Goal: Transaction & Acquisition: Purchase product/service

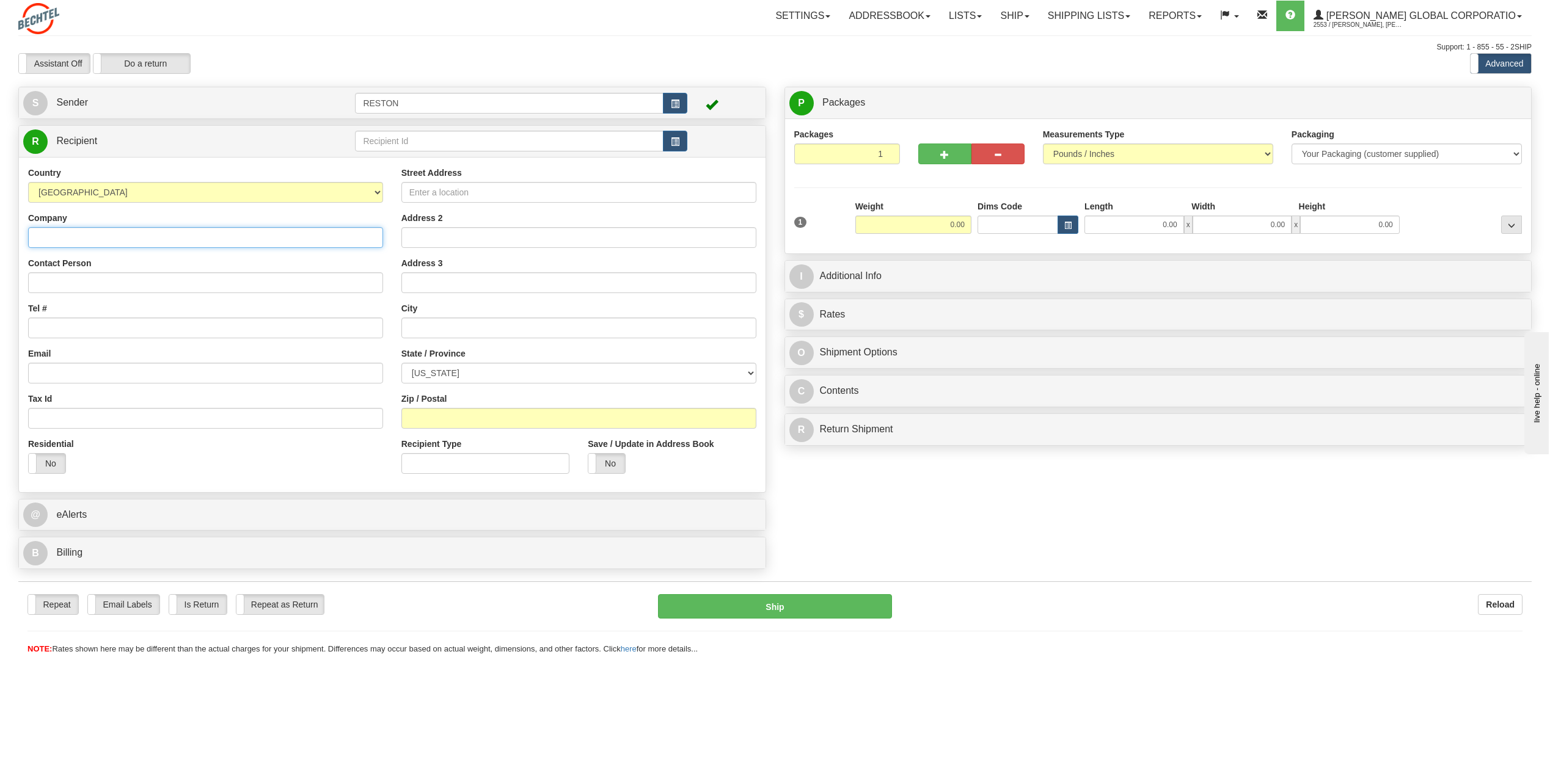
click at [138, 238] on input "Company" at bounding box center [206, 237] width 355 height 21
type input "[PERSON_NAME]"
click at [66, 279] on input "Contact Person" at bounding box center [206, 282] width 355 height 21
click at [171, 287] on input "Ab" at bounding box center [206, 282] width 355 height 21
click at [170, 281] on input "Ab" at bounding box center [206, 282] width 355 height 21
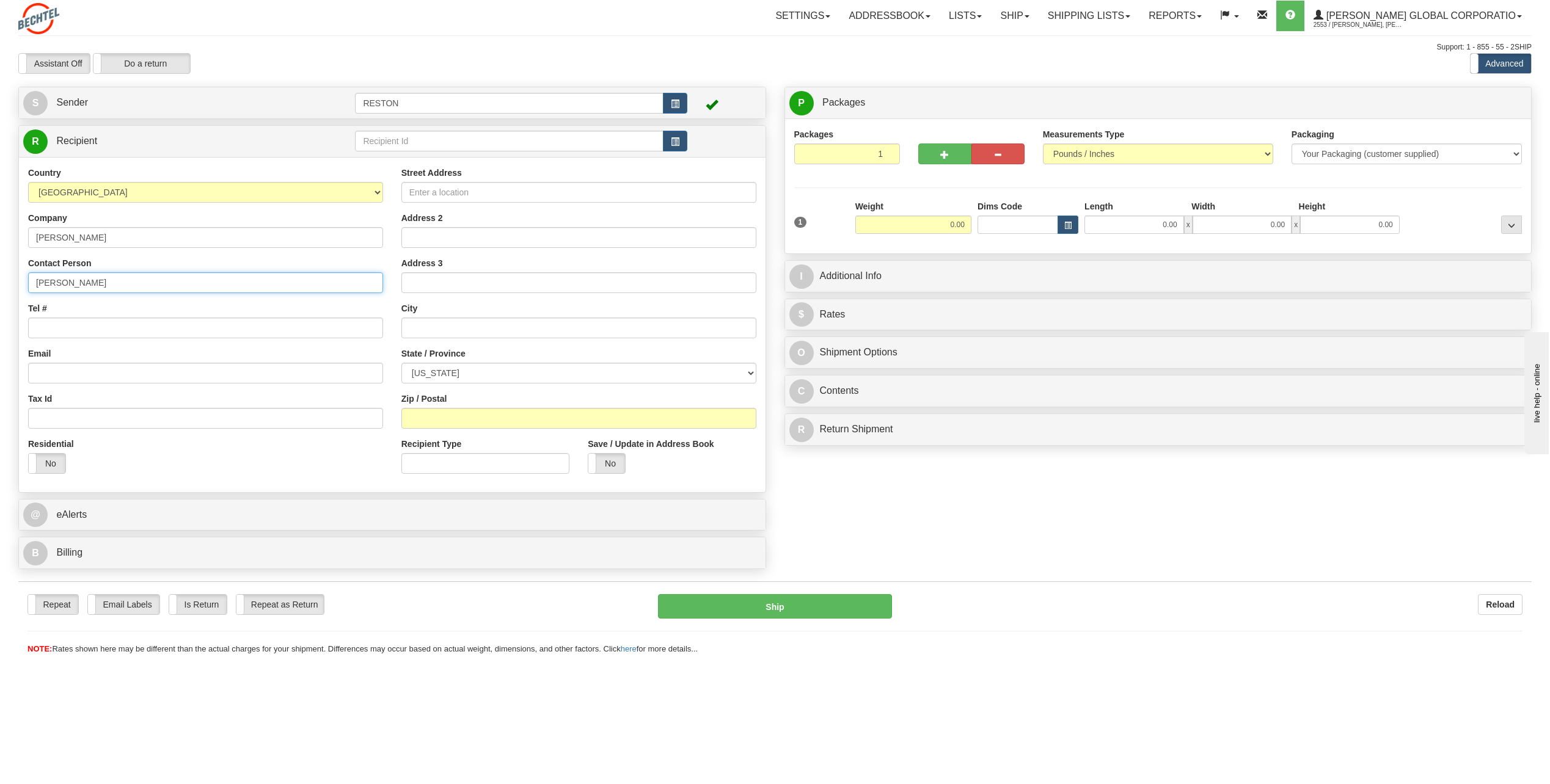
type input "[PERSON_NAME]"
click at [134, 326] on input "Tel #" at bounding box center [206, 328] width 355 height 21
paste input "[PHONE_NUMBER]"
type input "[PHONE_NUMBER]"
click at [190, 383] on input "Email" at bounding box center [206, 373] width 355 height 21
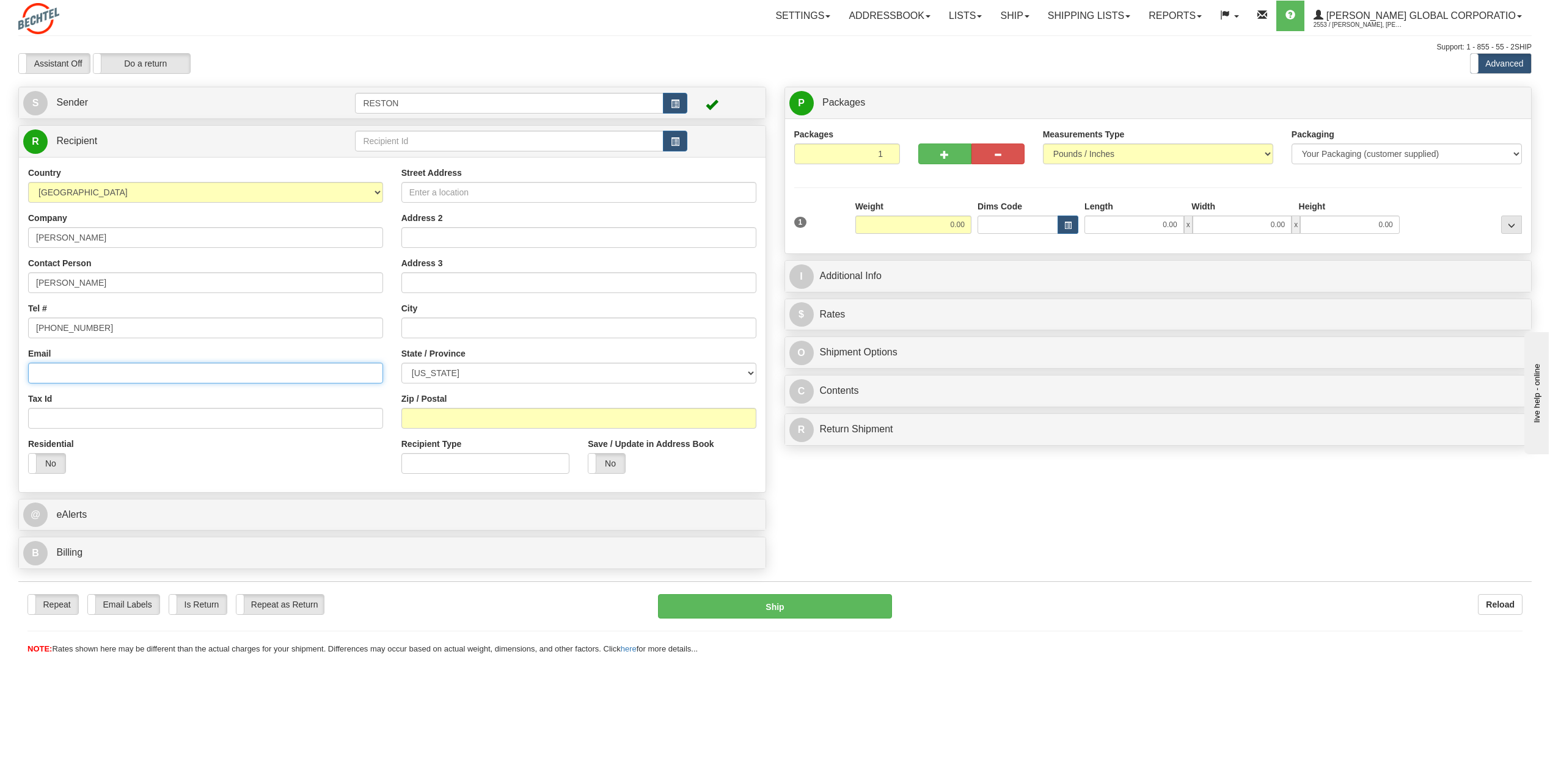
click at [88, 379] on input "Email" at bounding box center [206, 373] width 355 height 21
paste input "[EMAIL_ADDRESS][PERSON_NAME][DOMAIN_NAME]"
type input "[EMAIL_ADDRESS][PERSON_NAME][DOMAIN_NAME]"
click at [41, 463] on label "No" at bounding box center [46, 463] width 36 height 20
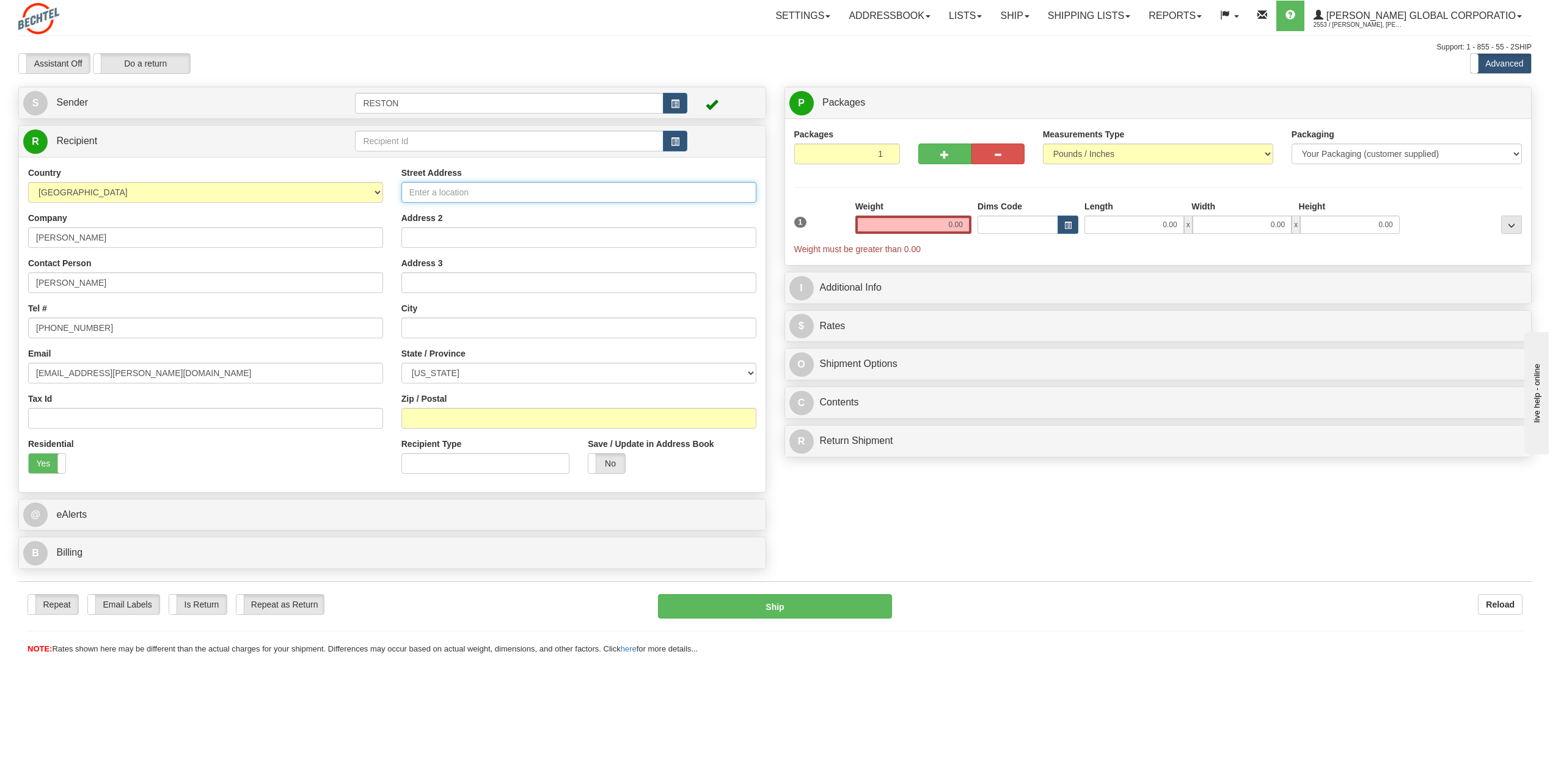
click at [439, 189] on input "Street Address" at bounding box center [579, 192] width 355 height 21
paste input "[STREET_ADDRESS][PERSON_NAME]"
type input "[STREET_ADDRESS][PERSON_NAME]"
click at [440, 326] on input "text" at bounding box center [579, 328] width 355 height 21
paste input "[GEOGRAPHIC_DATA]"
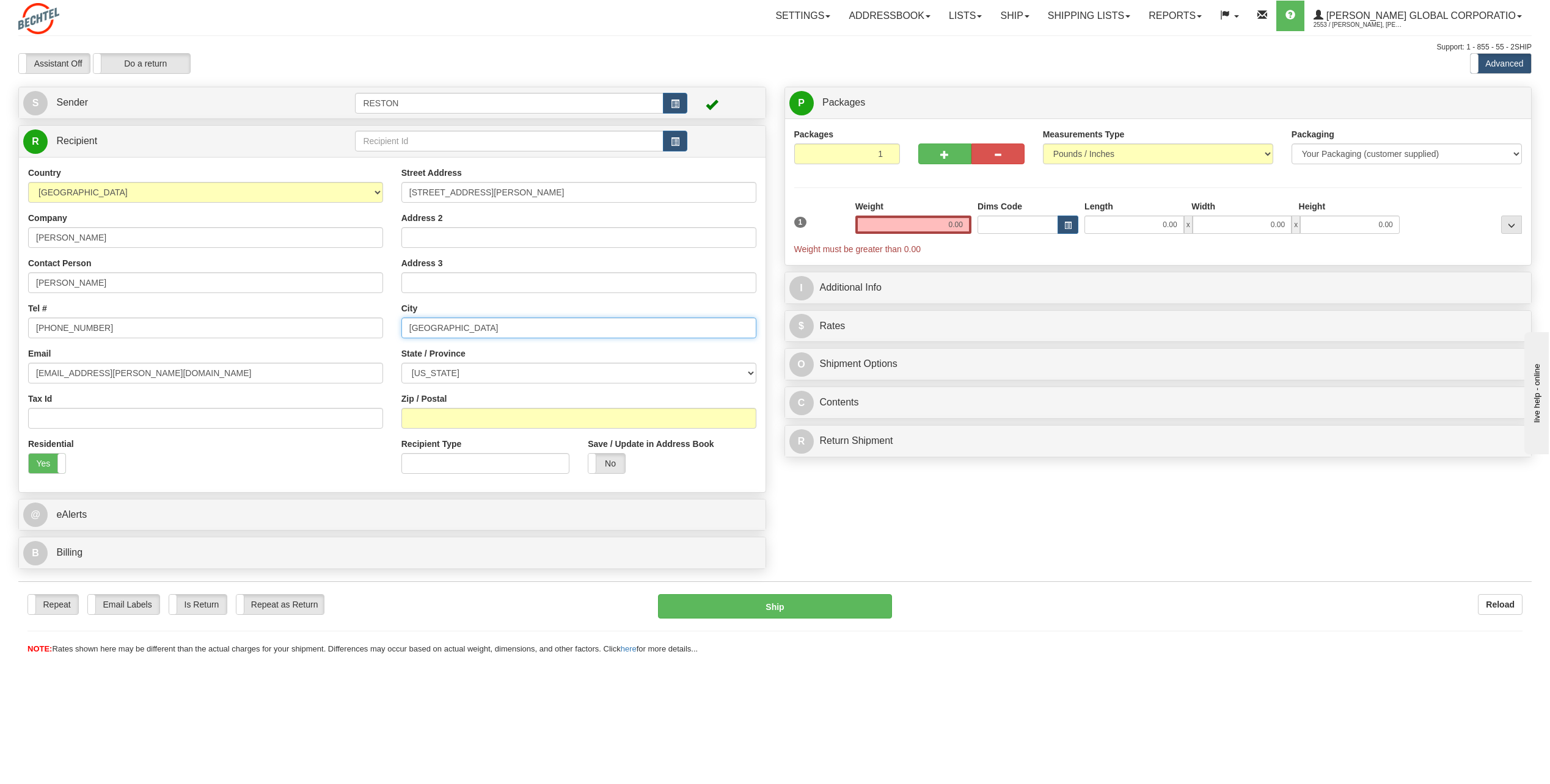
type input "[GEOGRAPHIC_DATA]"
click at [502, 373] on select "[US_STATE] [US_STATE] [US_STATE] [US_STATE] Armed Forces America Armed Forces E…" at bounding box center [579, 373] width 355 height 21
select select "VA"
click at [402, 363] on select "[US_STATE] [US_STATE] [US_STATE] [US_STATE] Armed Forces America Armed Forces E…" at bounding box center [579, 373] width 355 height 21
click at [489, 419] on input "Zip / Postal" at bounding box center [579, 418] width 355 height 21
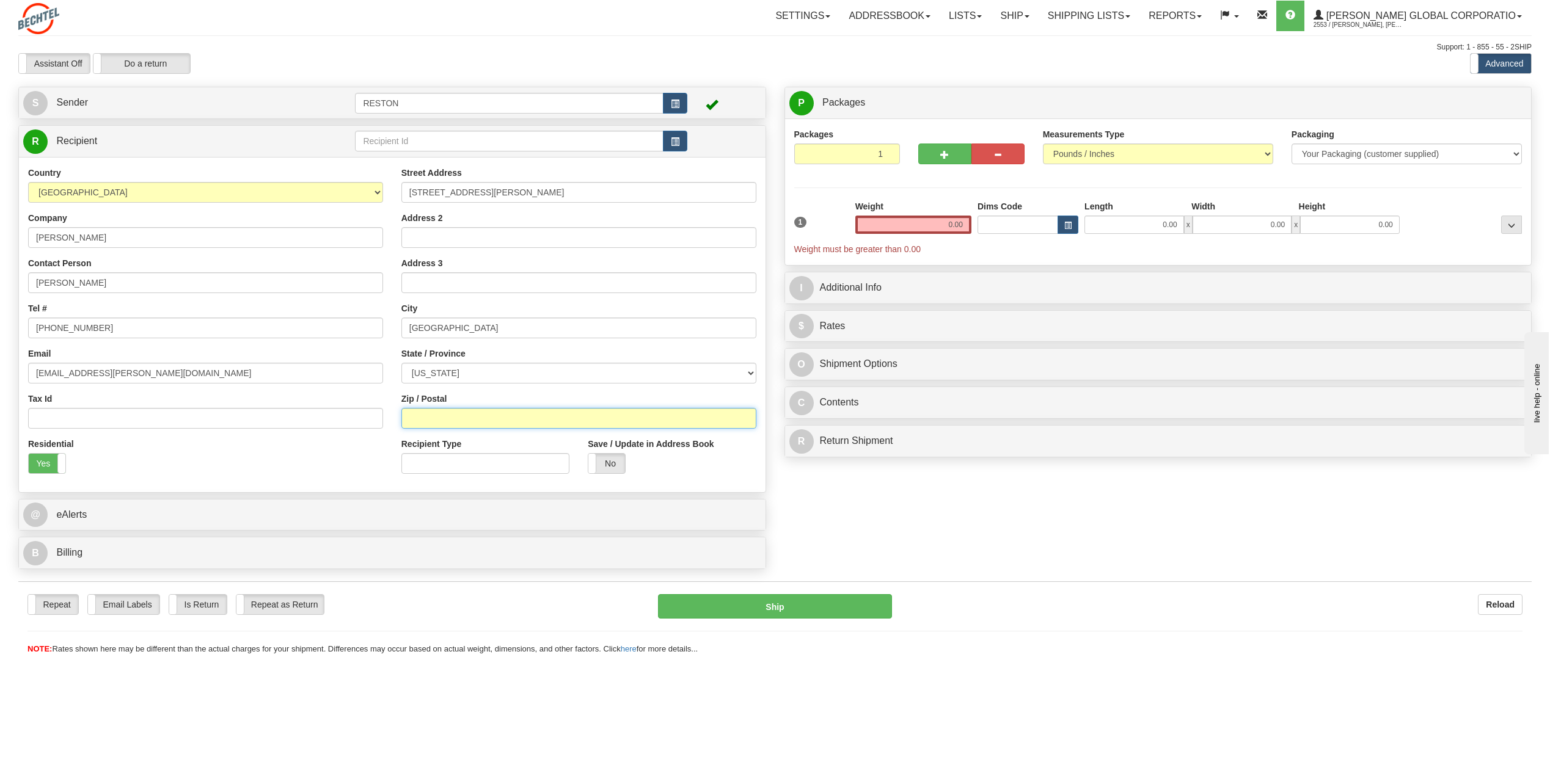
paste input "20155"
type input "20155"
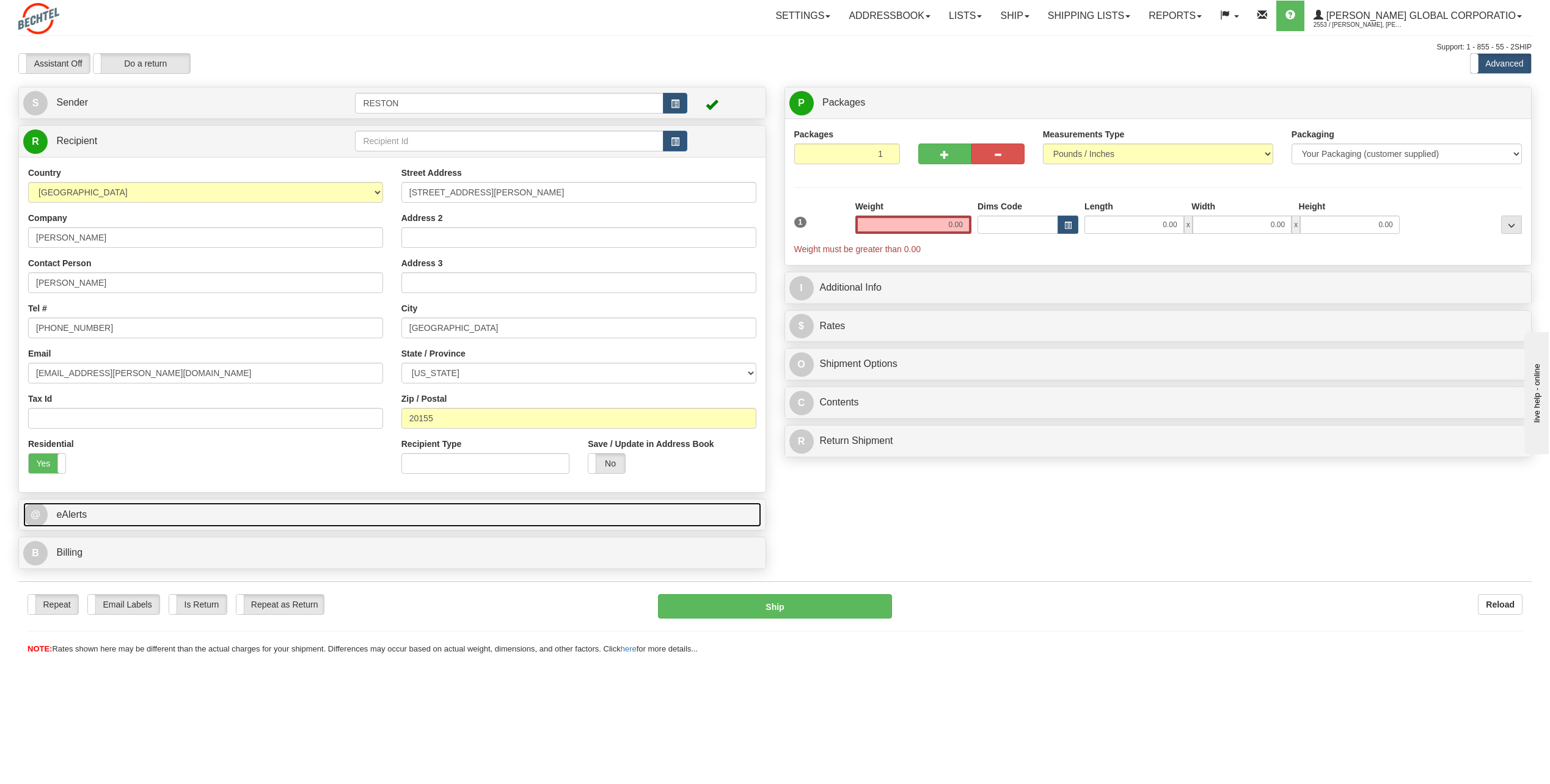
click at [279, 513] on link "@ eAlerts" at bounding box center [393, 514] width 738 height 25
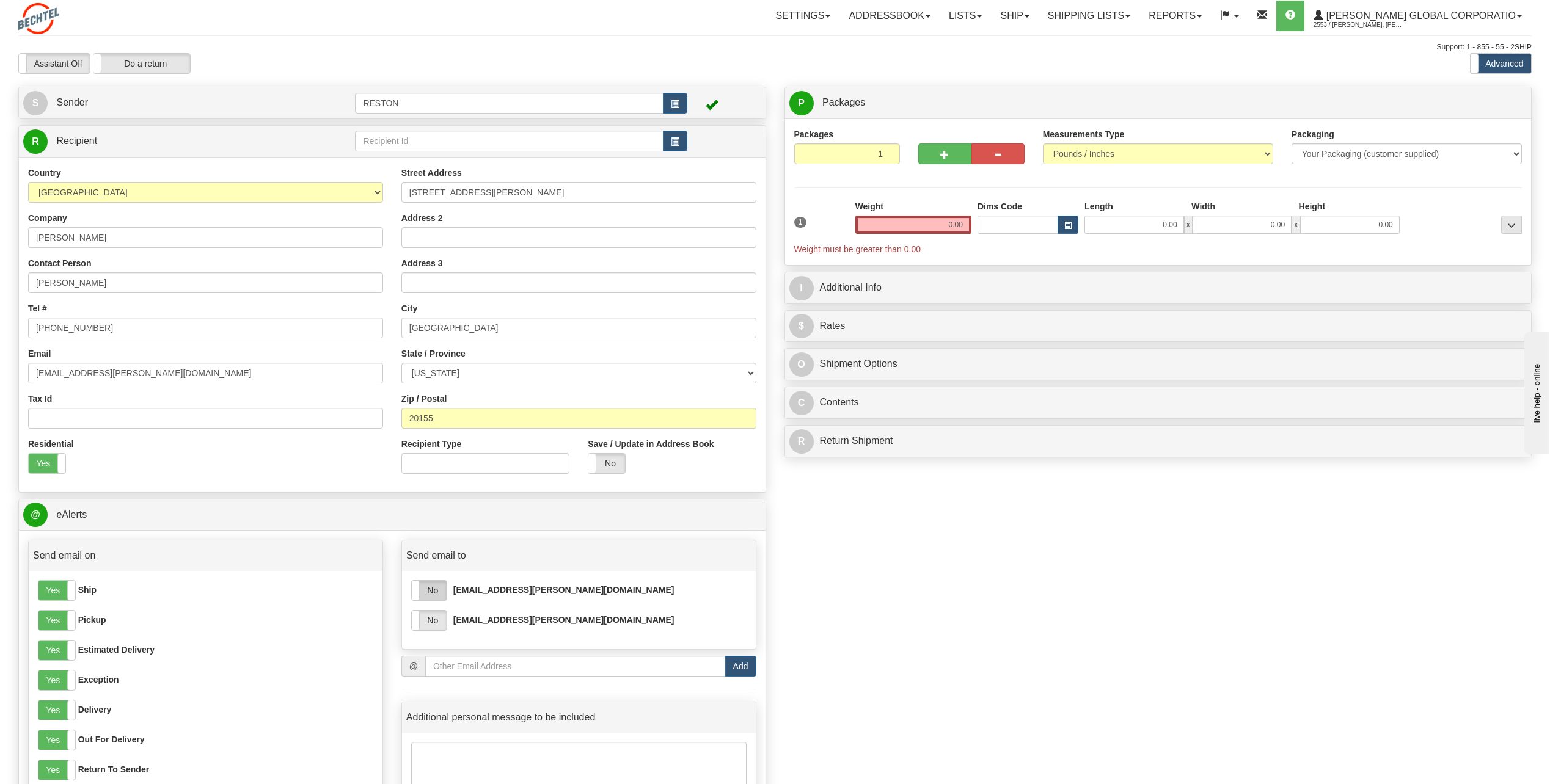
click at [426, 591] on label "No" at bounding box center [428, 590] width 34 height 20
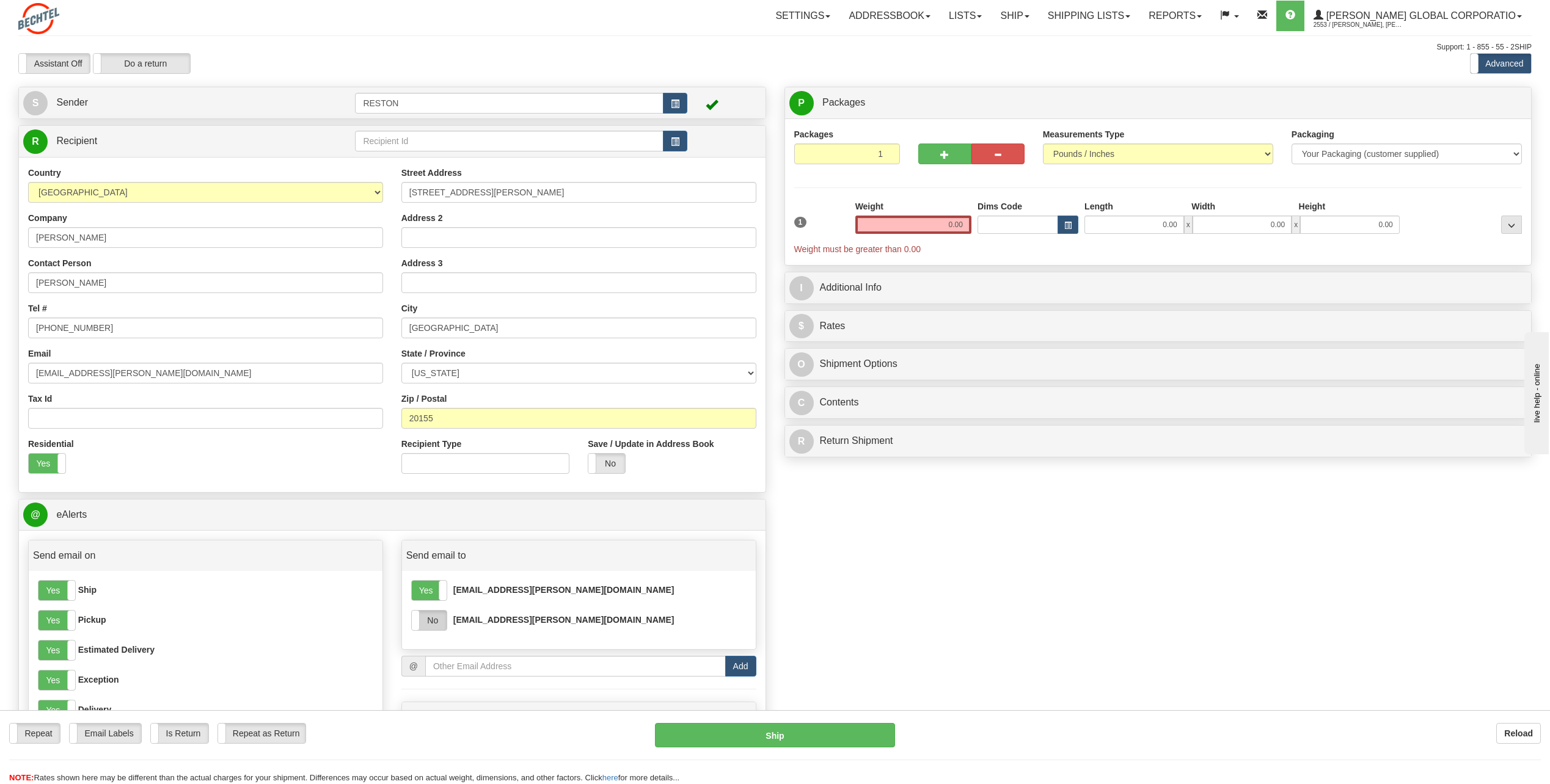
click at [422, 625] on label "No" at bounding box center [428, 621] width 34 height 20
click at [962, 219] on input "0.00" at bounding box center [913, 224] width 116 height 19
type input "5.00"
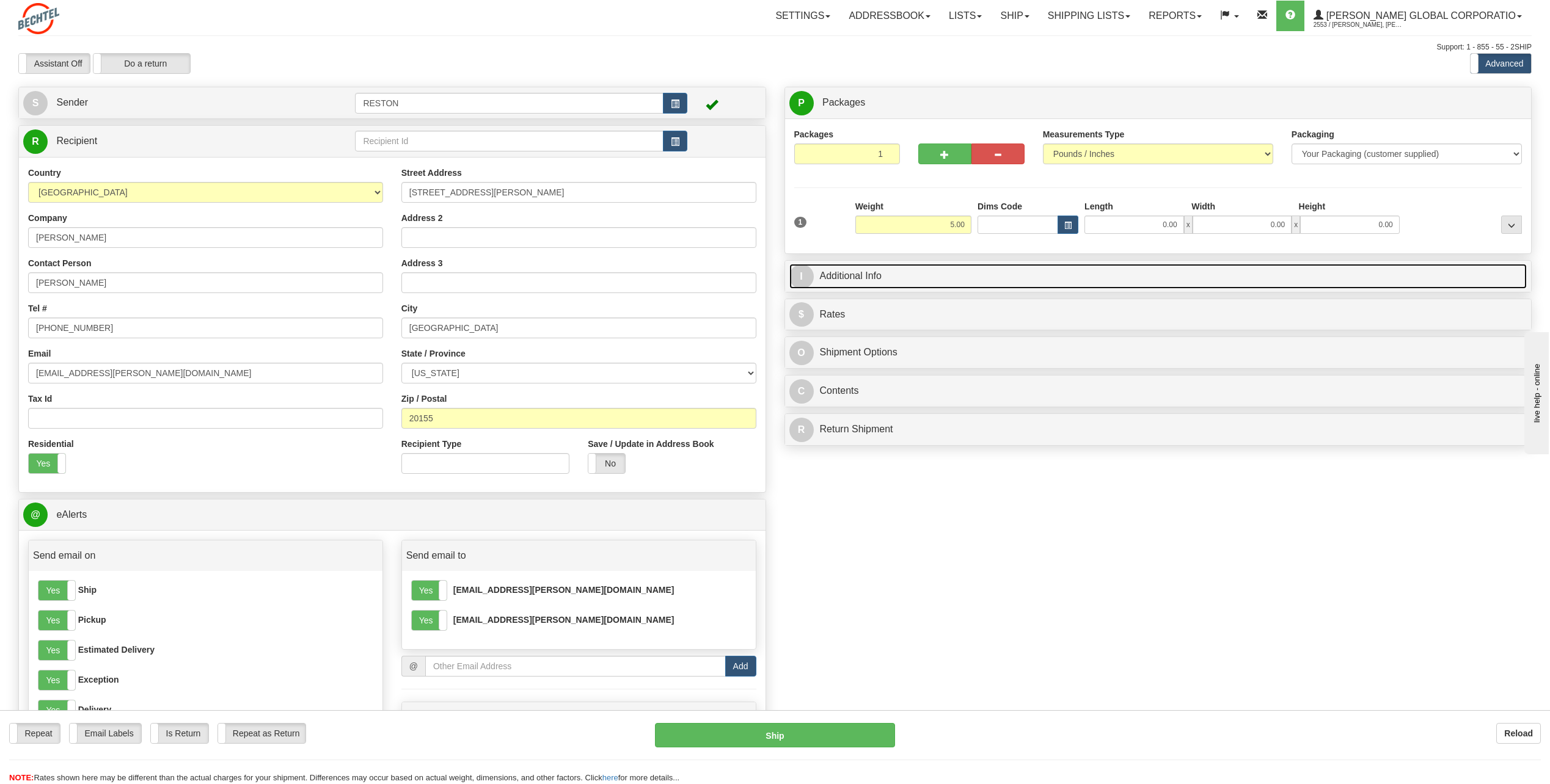
click at [1038, 282] on link "I Additional Info" at bounding box center [1158, 275] width 738 height 25
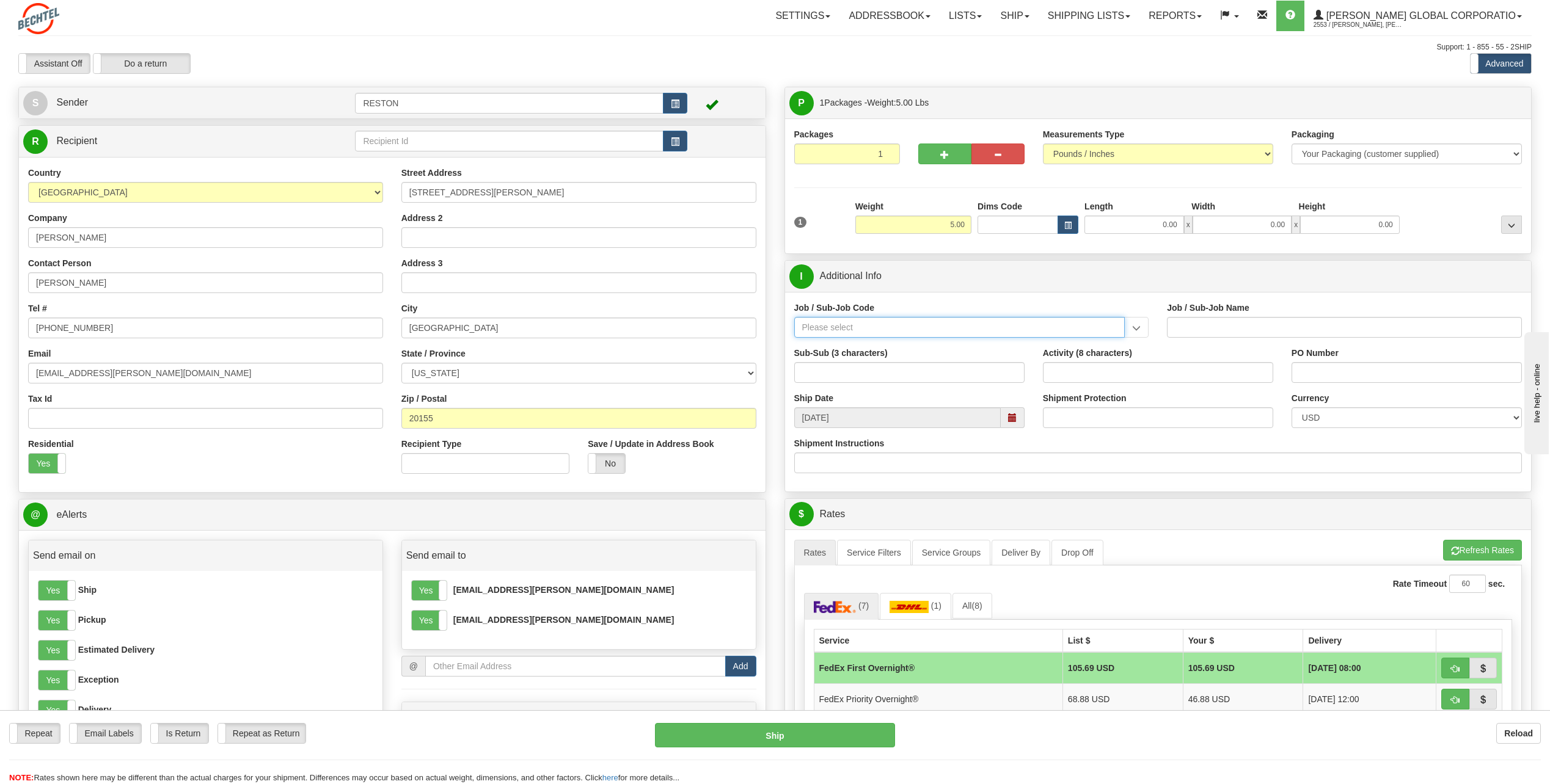
click at [865, 324] on input "Job / Sub-Job Code" at bounding box center [960, 327] width 331 height 21
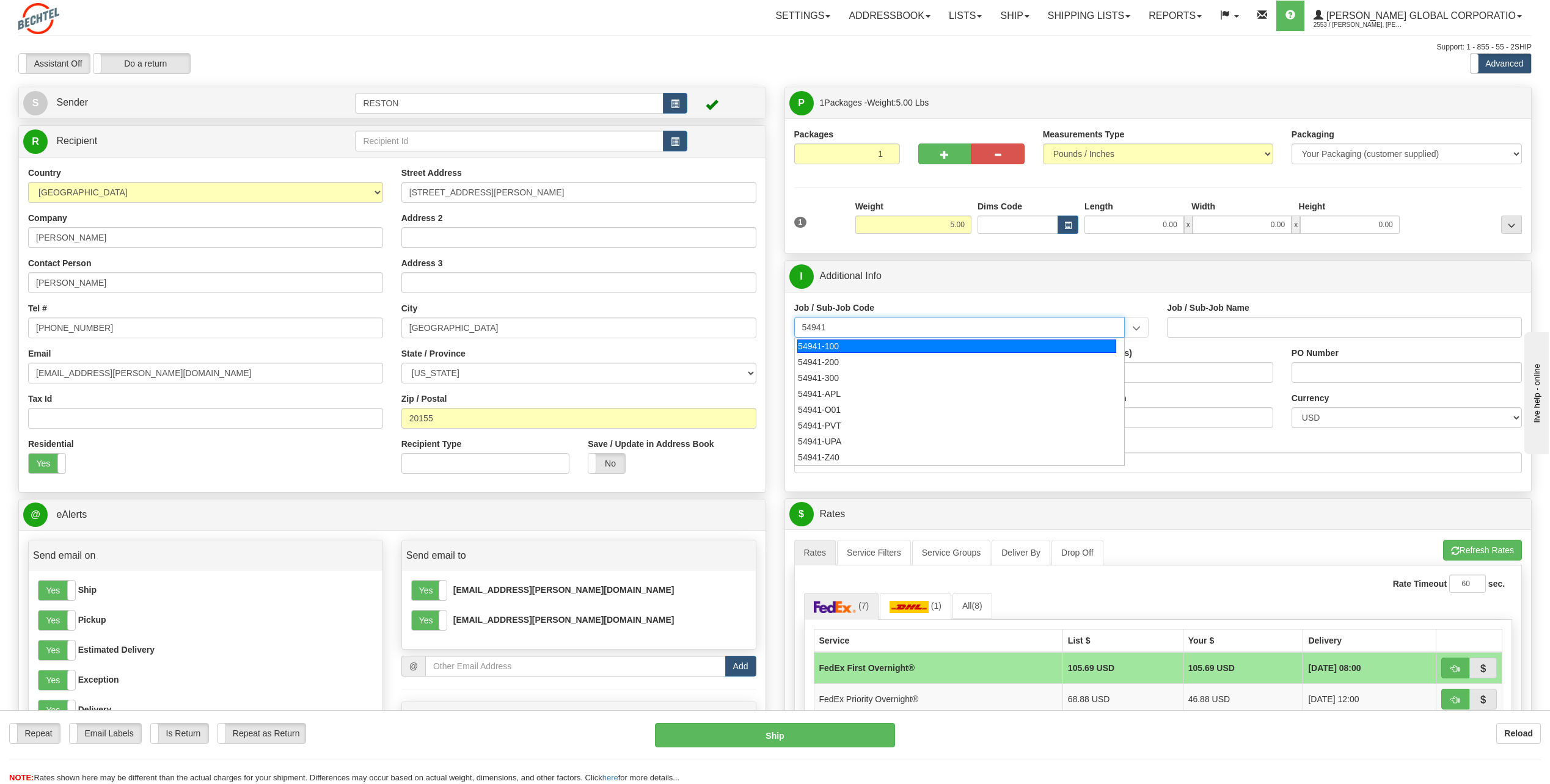
click at [870, 348] on div "54941-100" at bounding box center [957, 346] width 319 height 14
type input "54941-100"
type input "ENTERPRISE PLATFORMS ENGINEERING - PLATFORM ENGINE"
type input "54941-100"
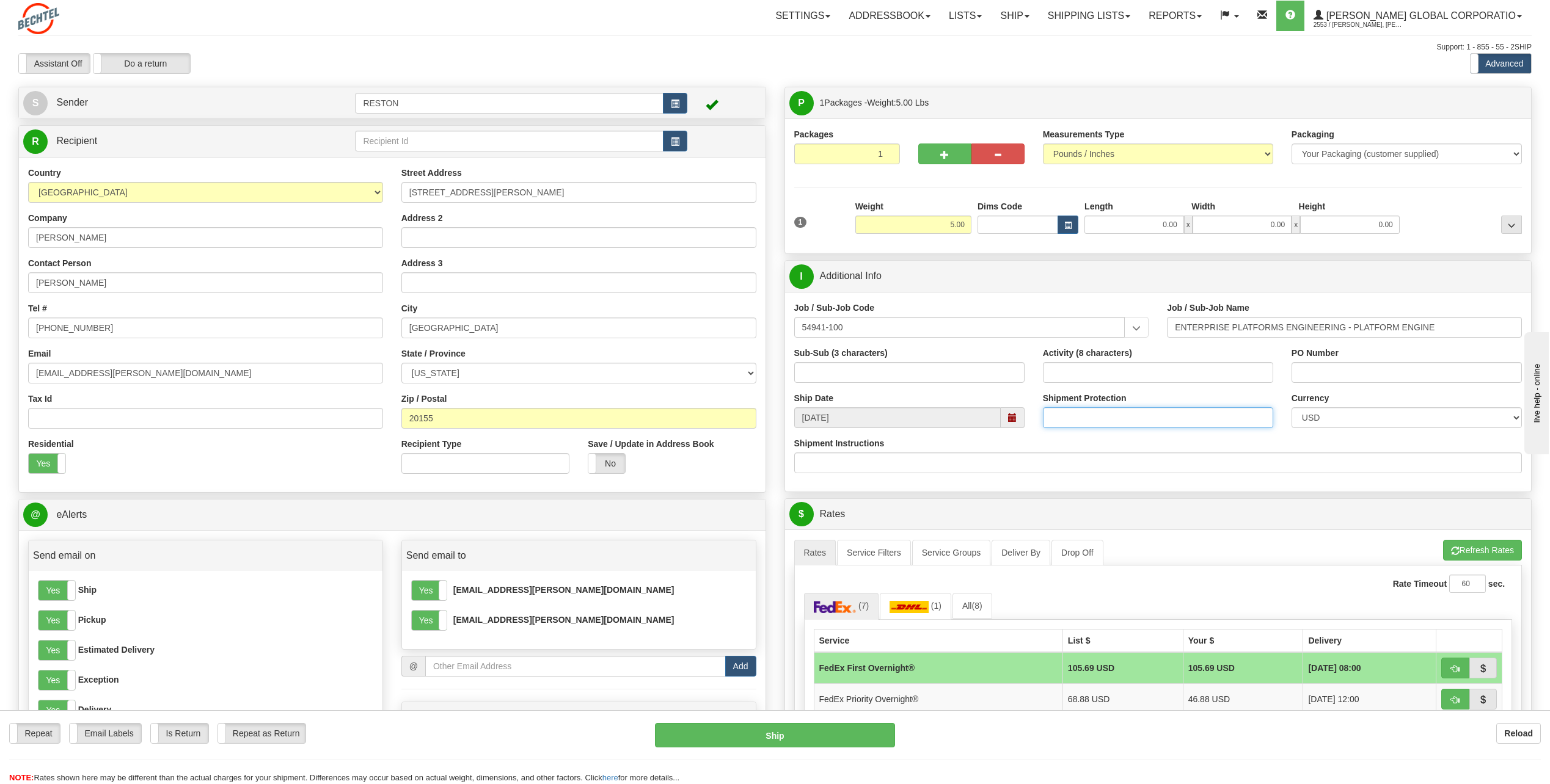
click at [1116, 426] on input "Shipment Protection" at bounding box center [1158, 417] width 230 height 21
type input "1500.00"
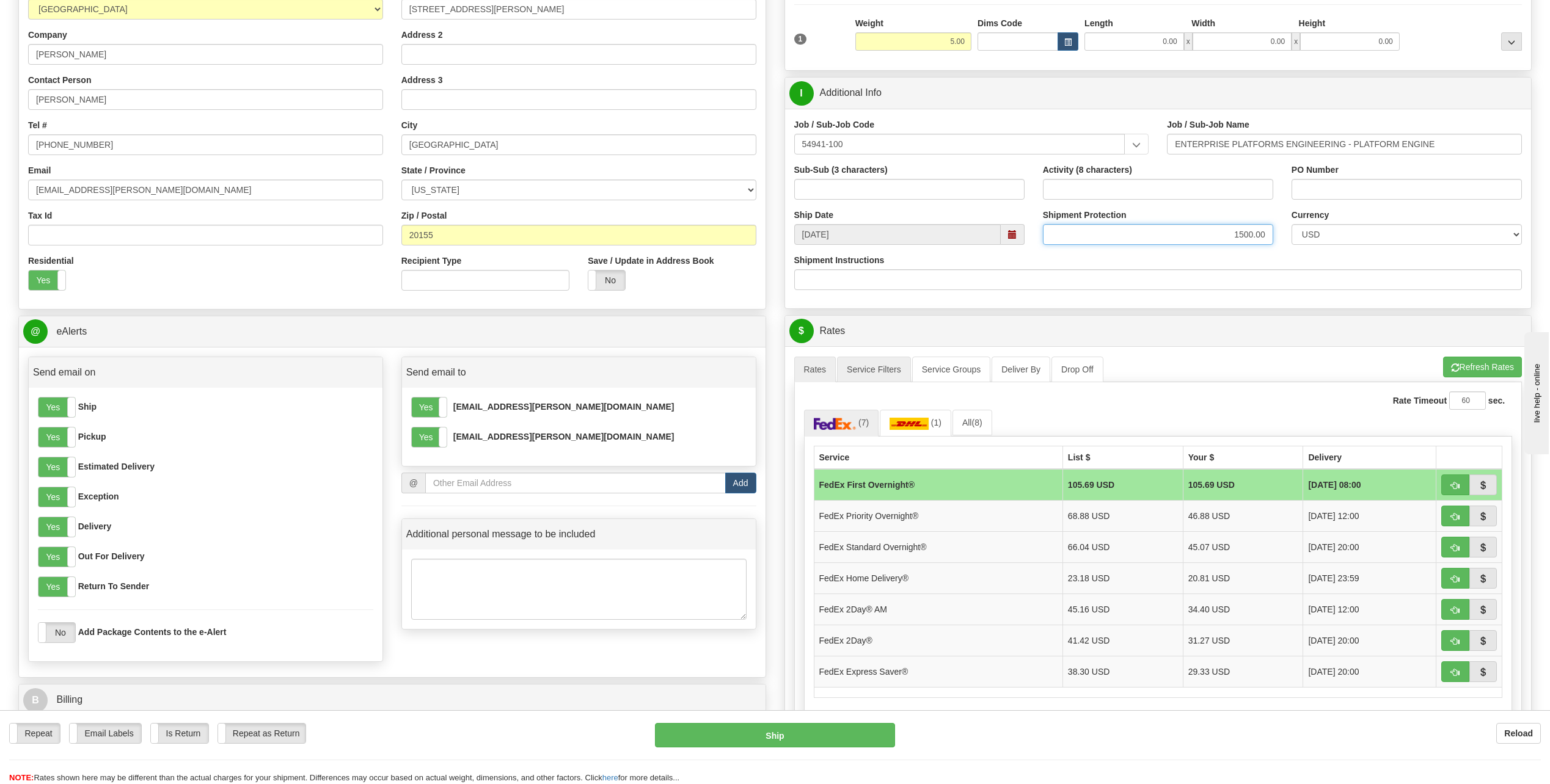
scroll to position [305, 0]
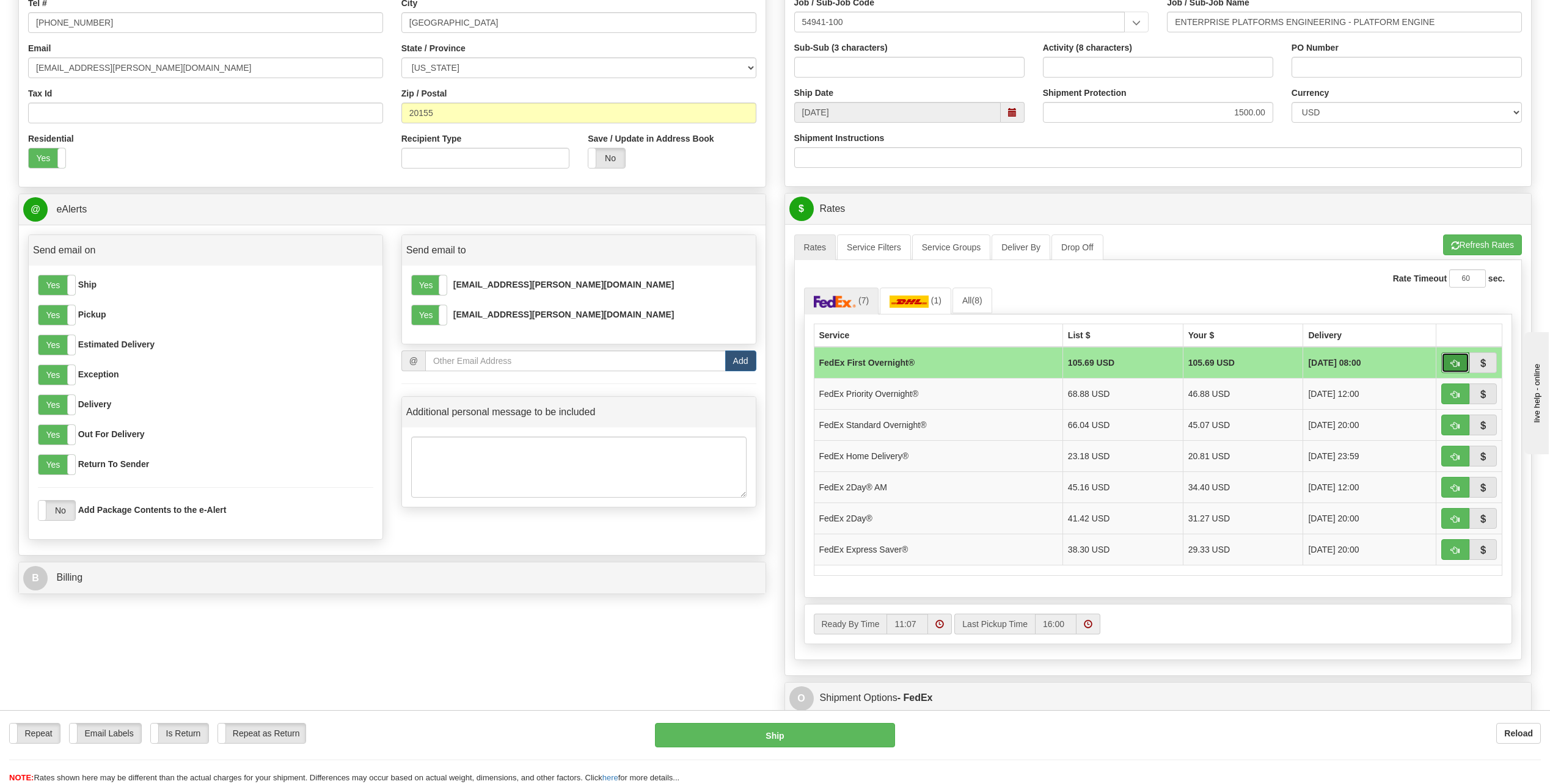
click at [1453, 360] on span "button" at bounding box center [1455, 364] width 9 height 8
type input "06"
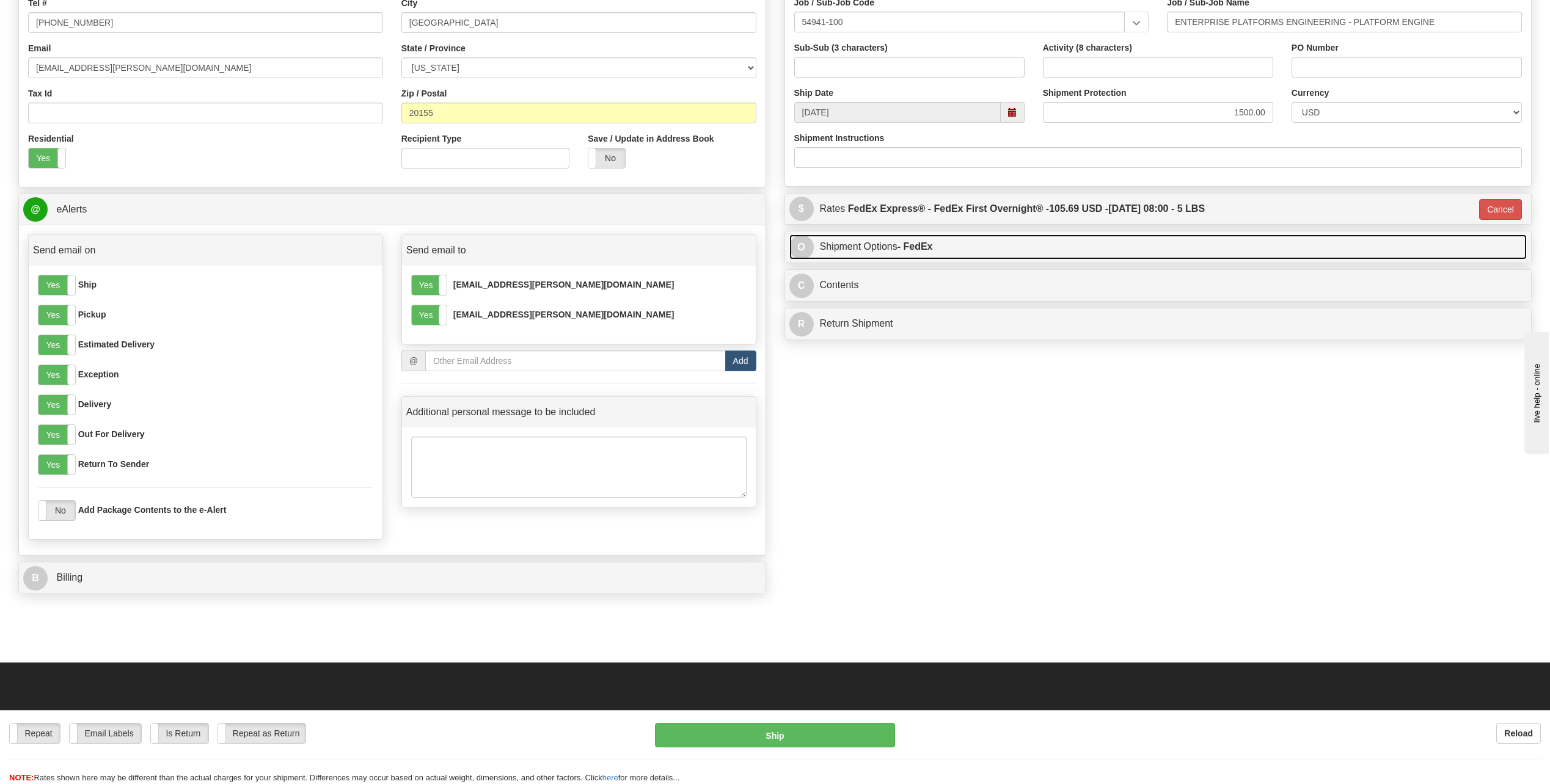
click at [1011, 247] on link "O Shipment Options - FedEx" at bounding box center [1158, 246] width 738 height 25
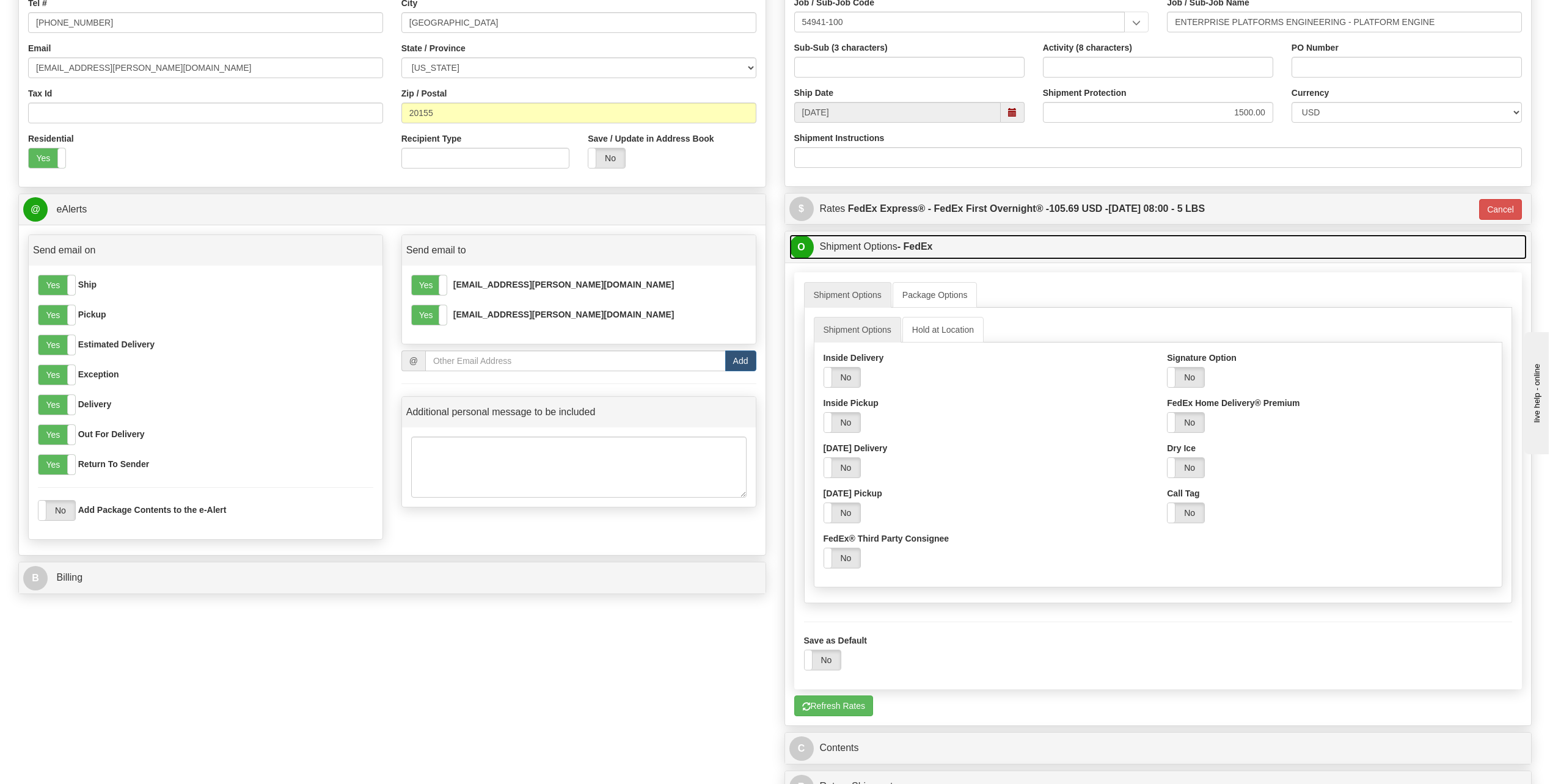
click at [1004, 252] on link "O Shipment Options - FedEx" at bounding box center [1158, 246] width 738 height 25
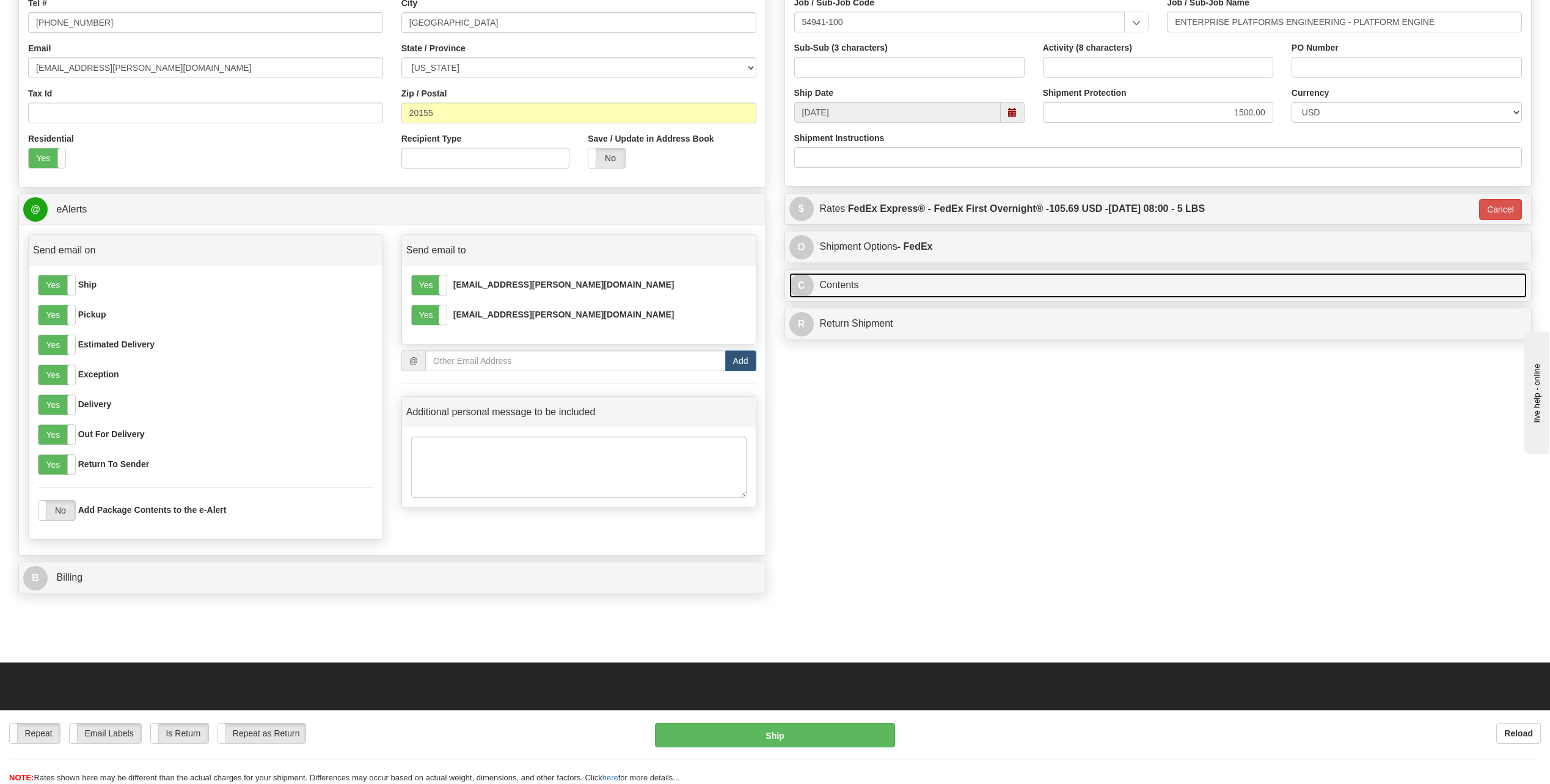
click at [984, 292] on link "C Contents" at bounding box center [1158, 285] width 738 height 25
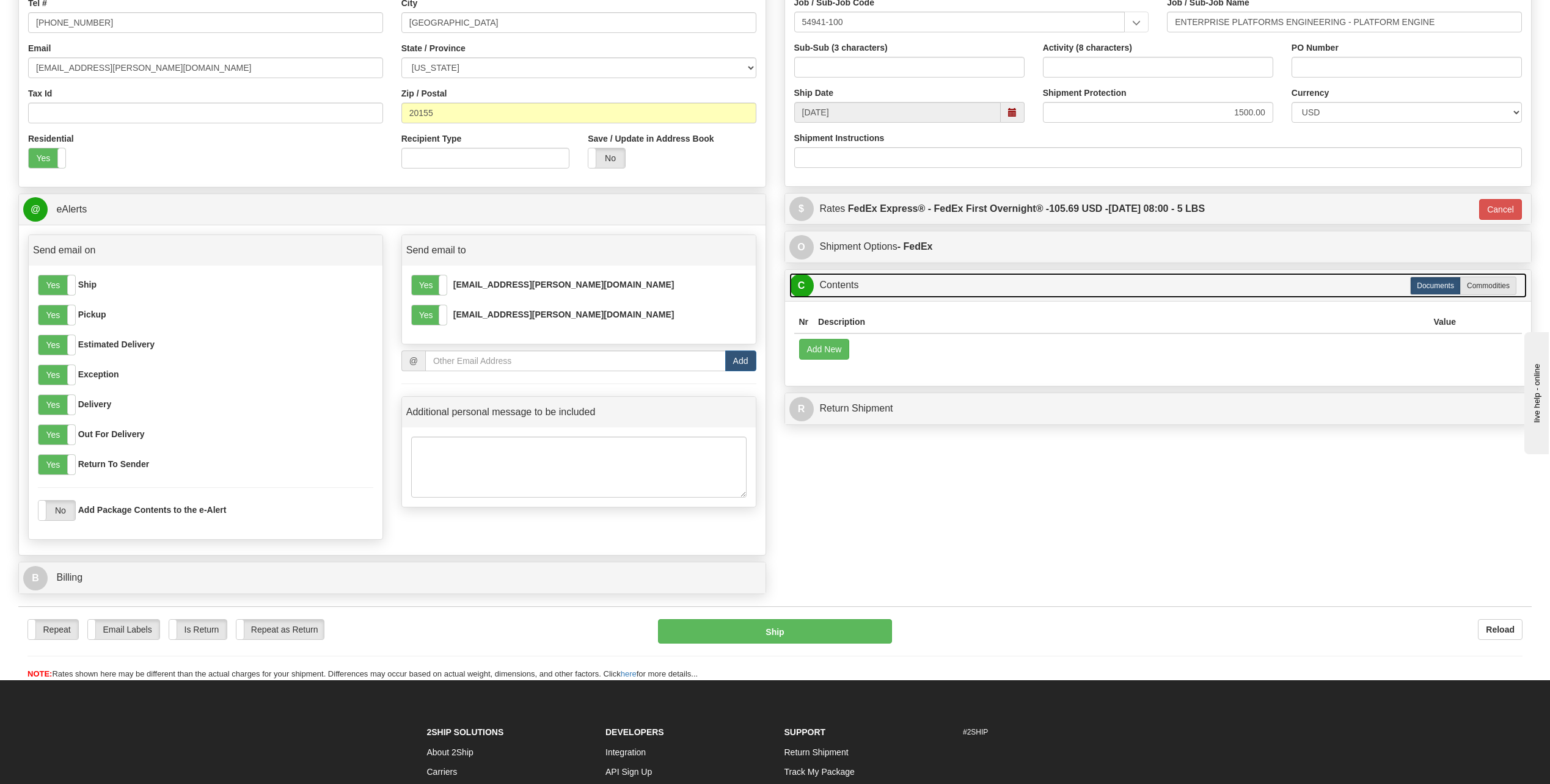
click at [984, 292] on link "C Contents" at bounding box center [1158, 285] width 738 height 25
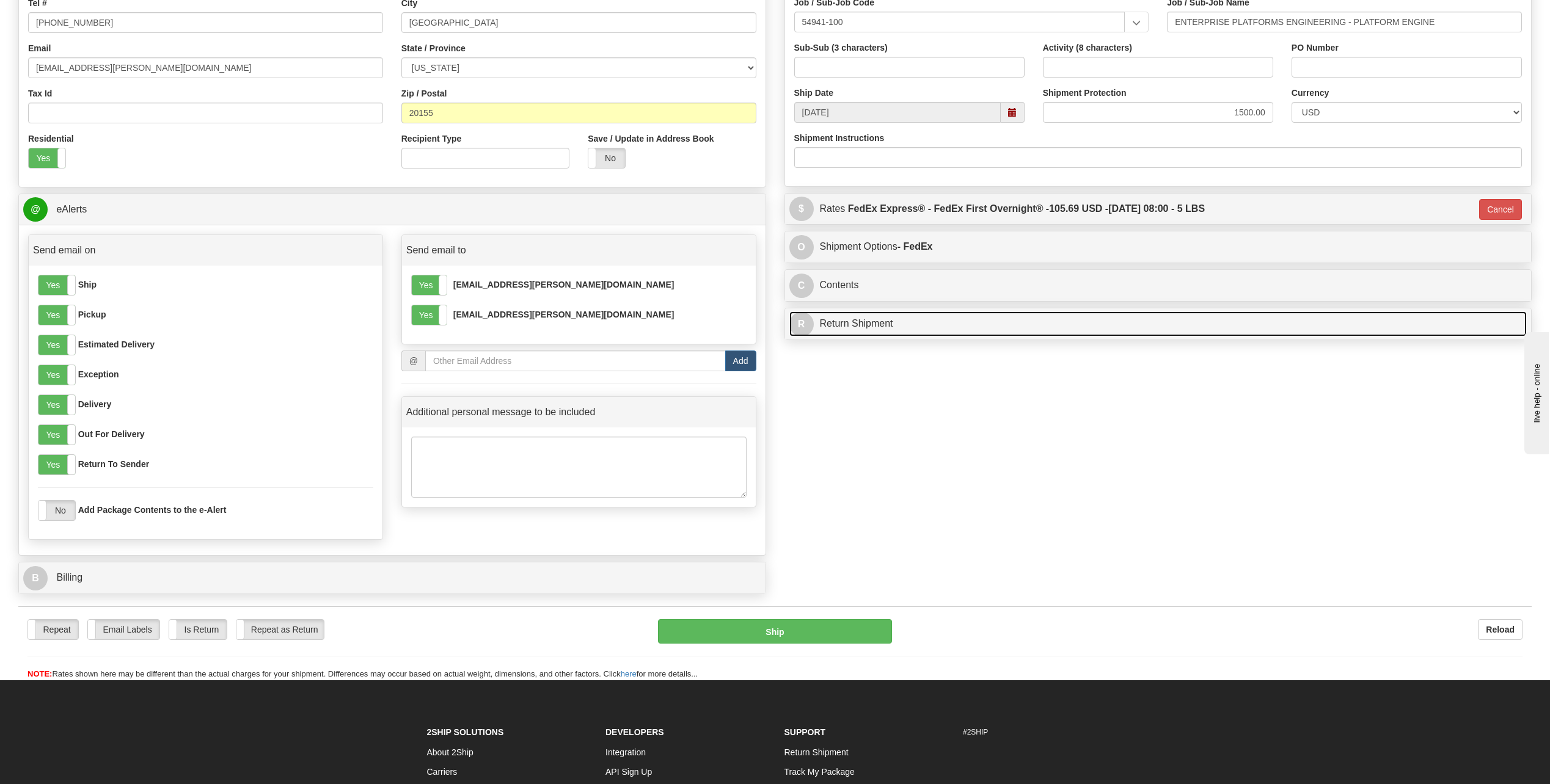
click at [976, 328] on link "R Return Shipment" at bounding box center [1158, 324] width 738 height 25
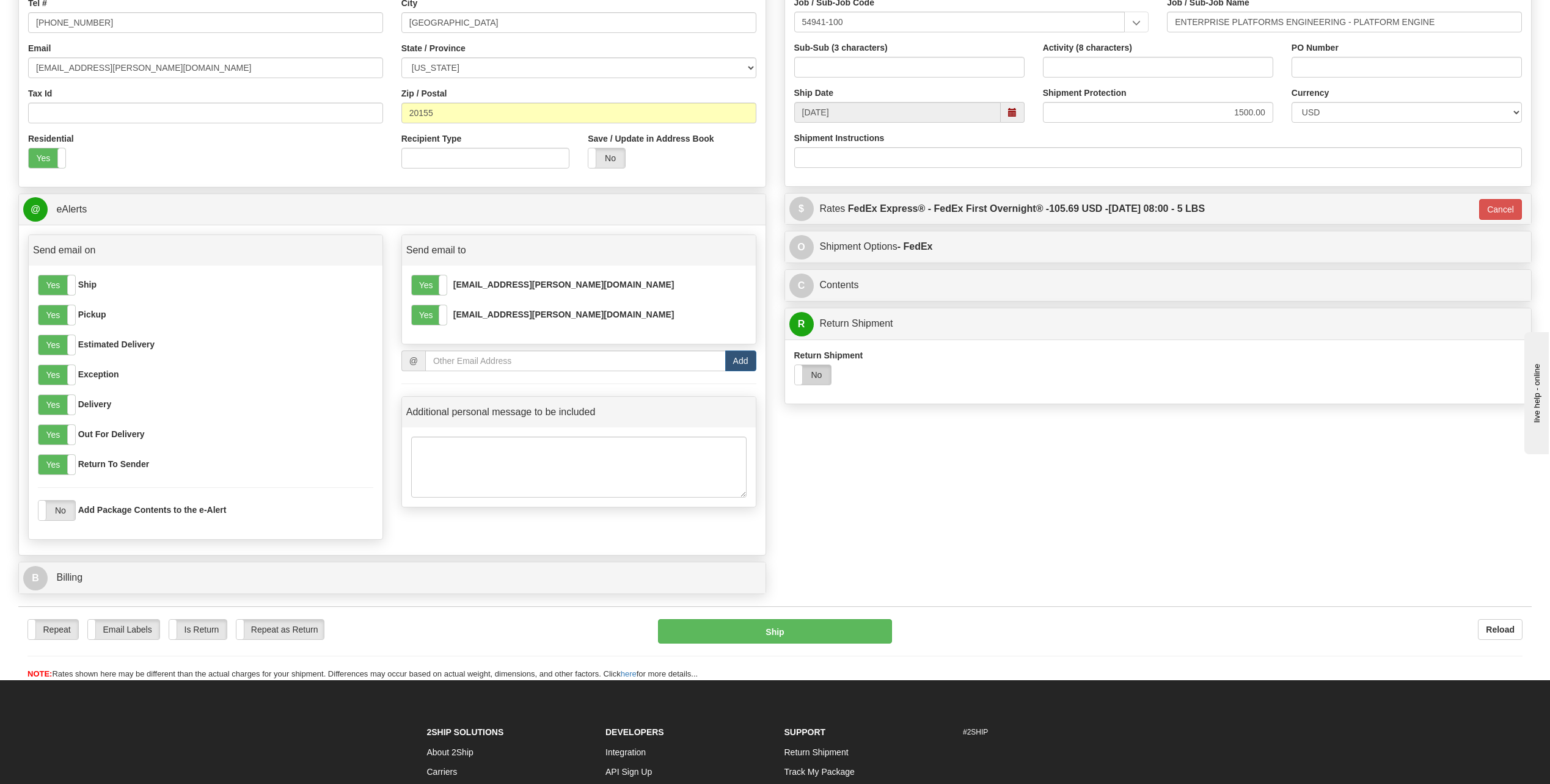
click at [805, 365] on label "No" at bounding box center [813, 375] width 36 height 20
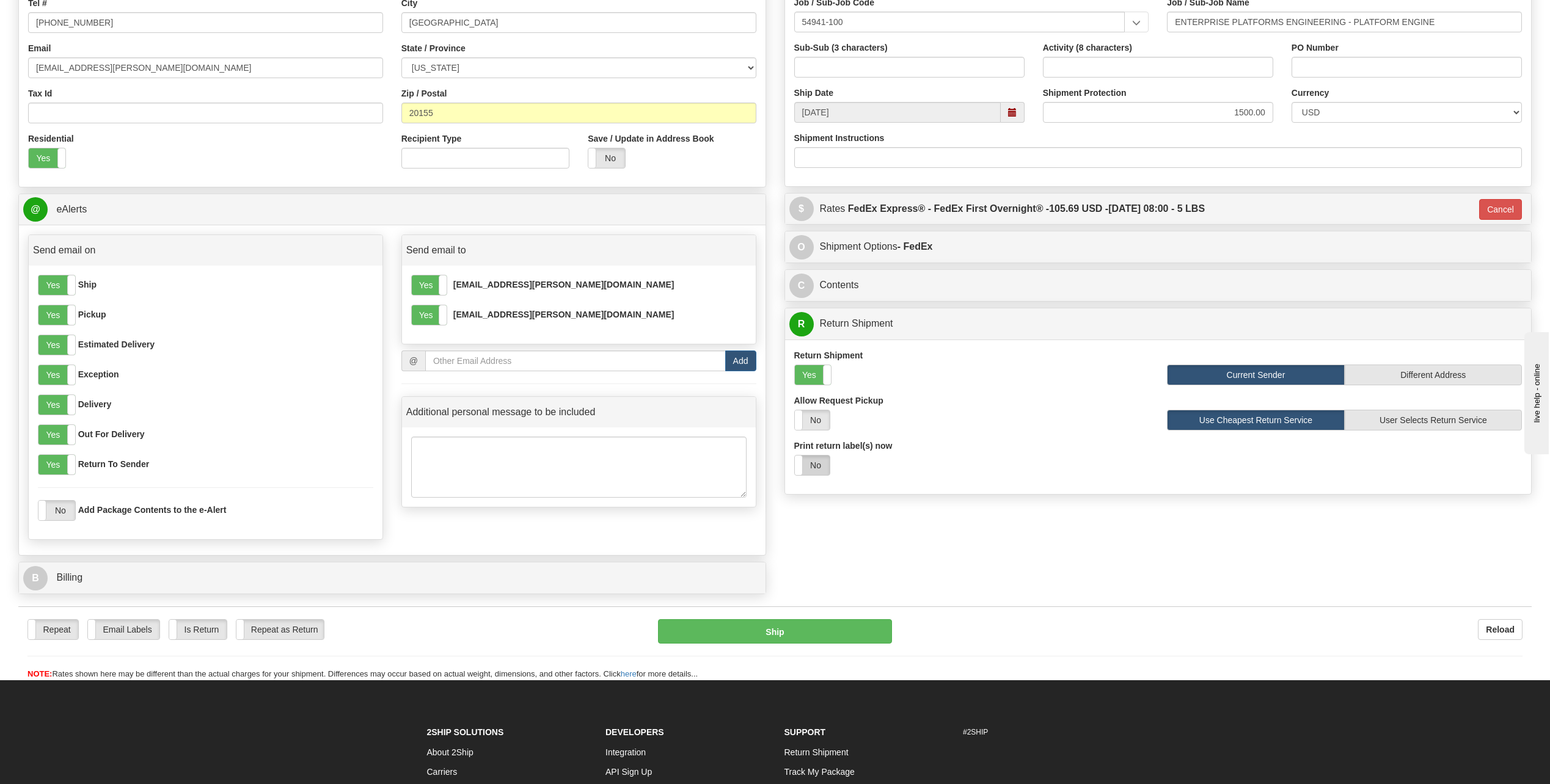
click at [814, 467] on label "No" at bounding box center [812, 465] width 34 height 20
select select "1"
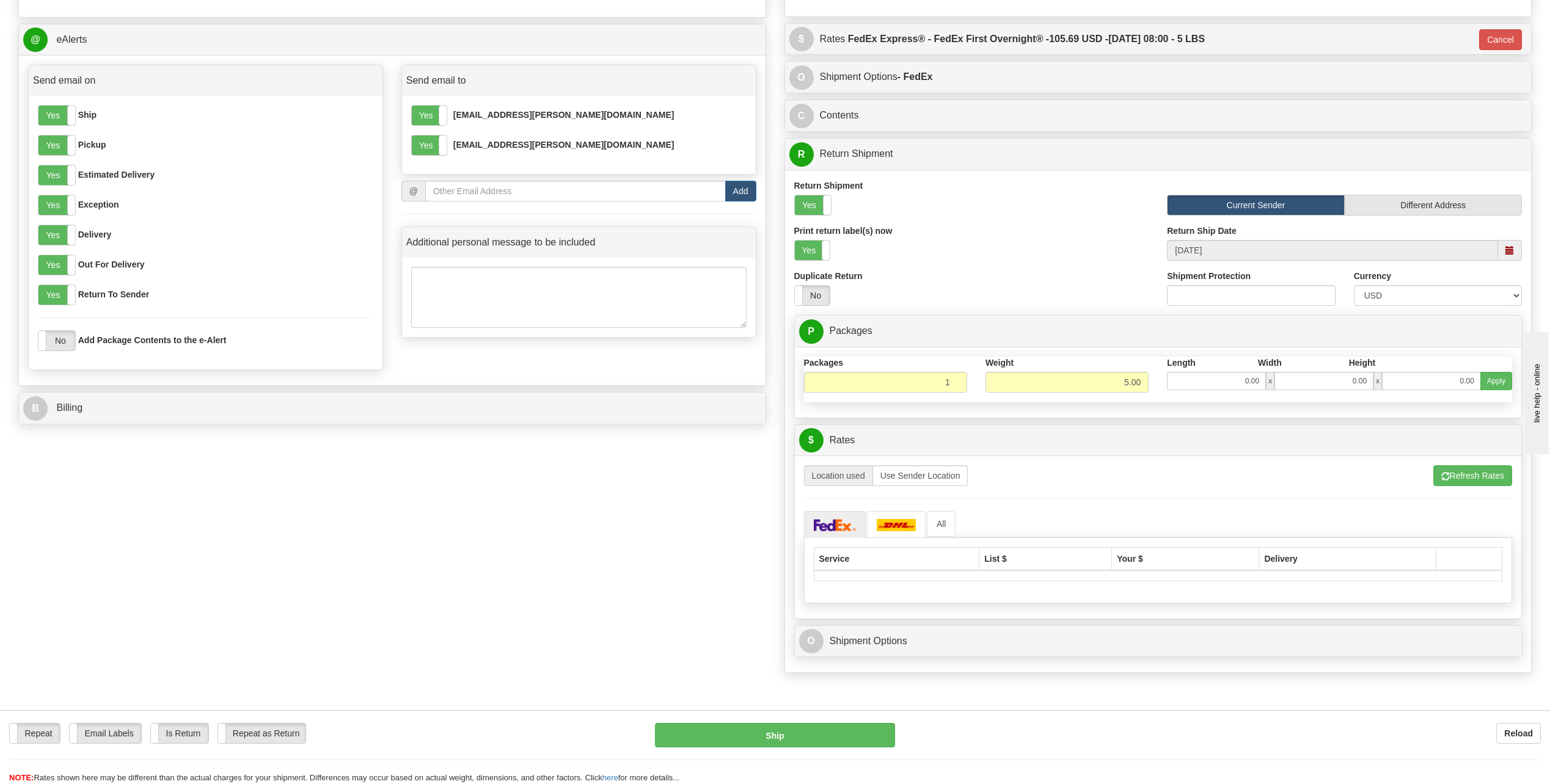
scroll to position [550, 0]
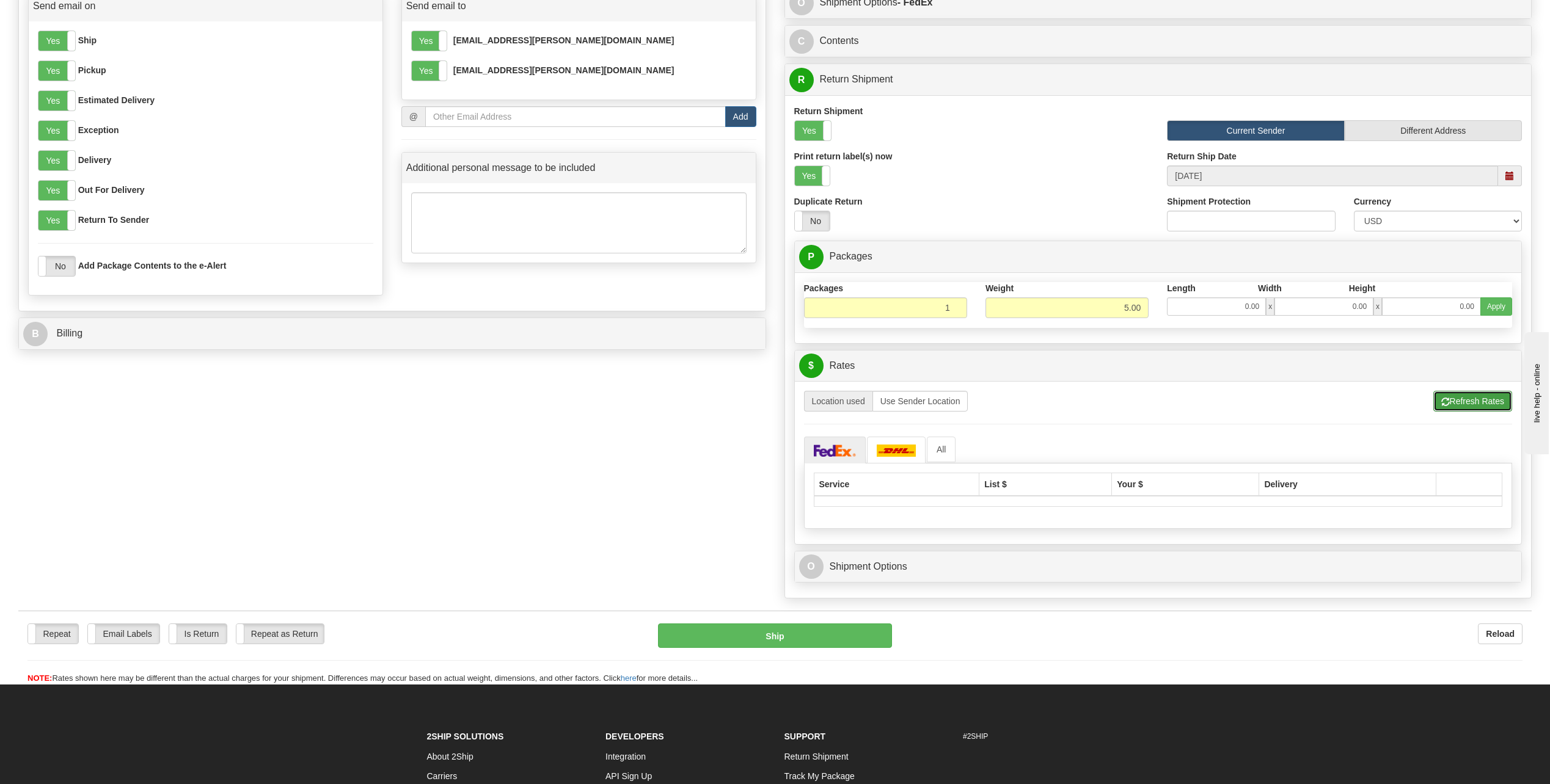
click at [1442, 406] on span "button" at bounding box center [1446, 402] width 9 height 8
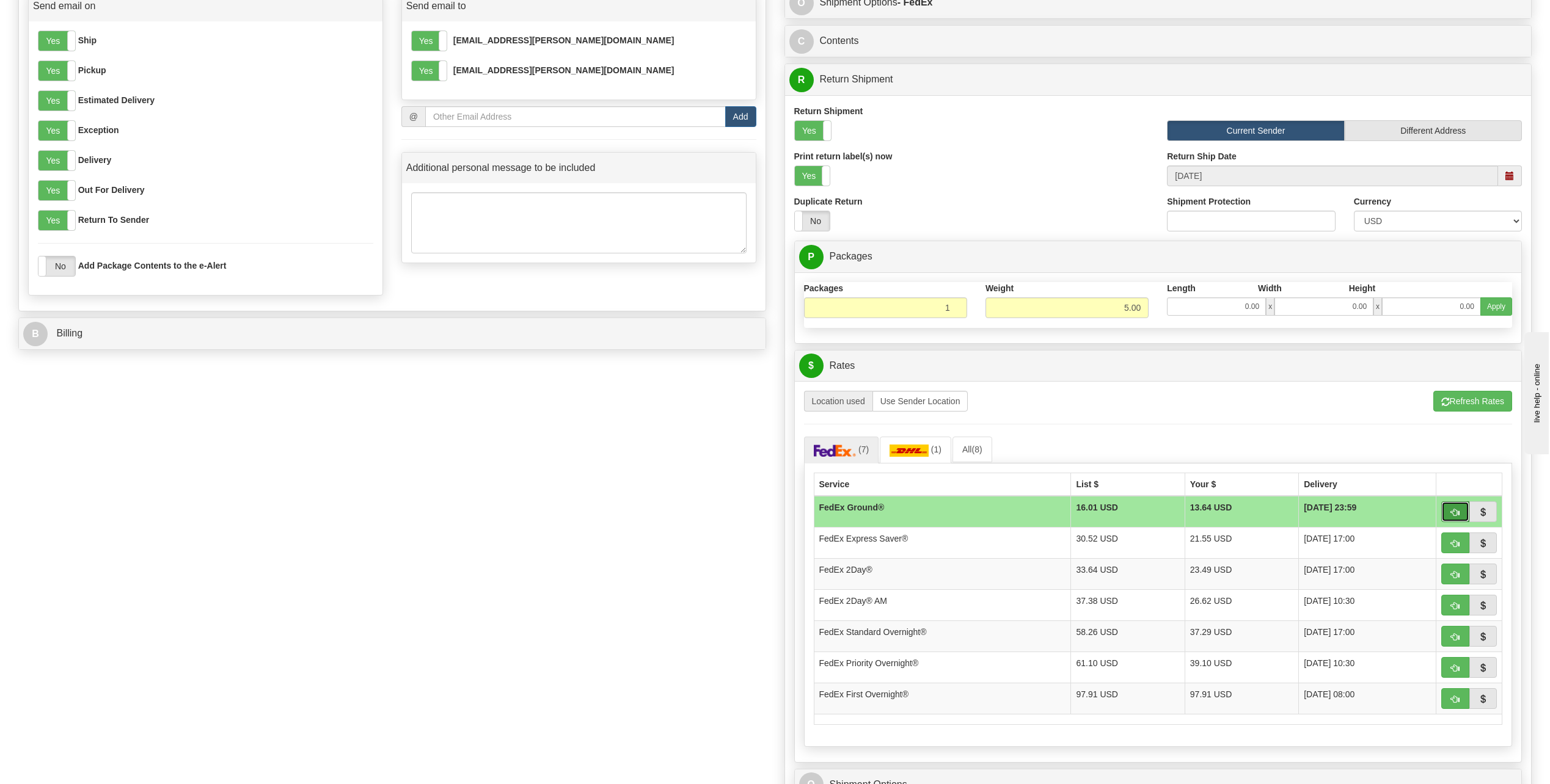
click at [1452, 512] on span "button" at bounding box center [1455, 513] width 9 height 8
type input "92"
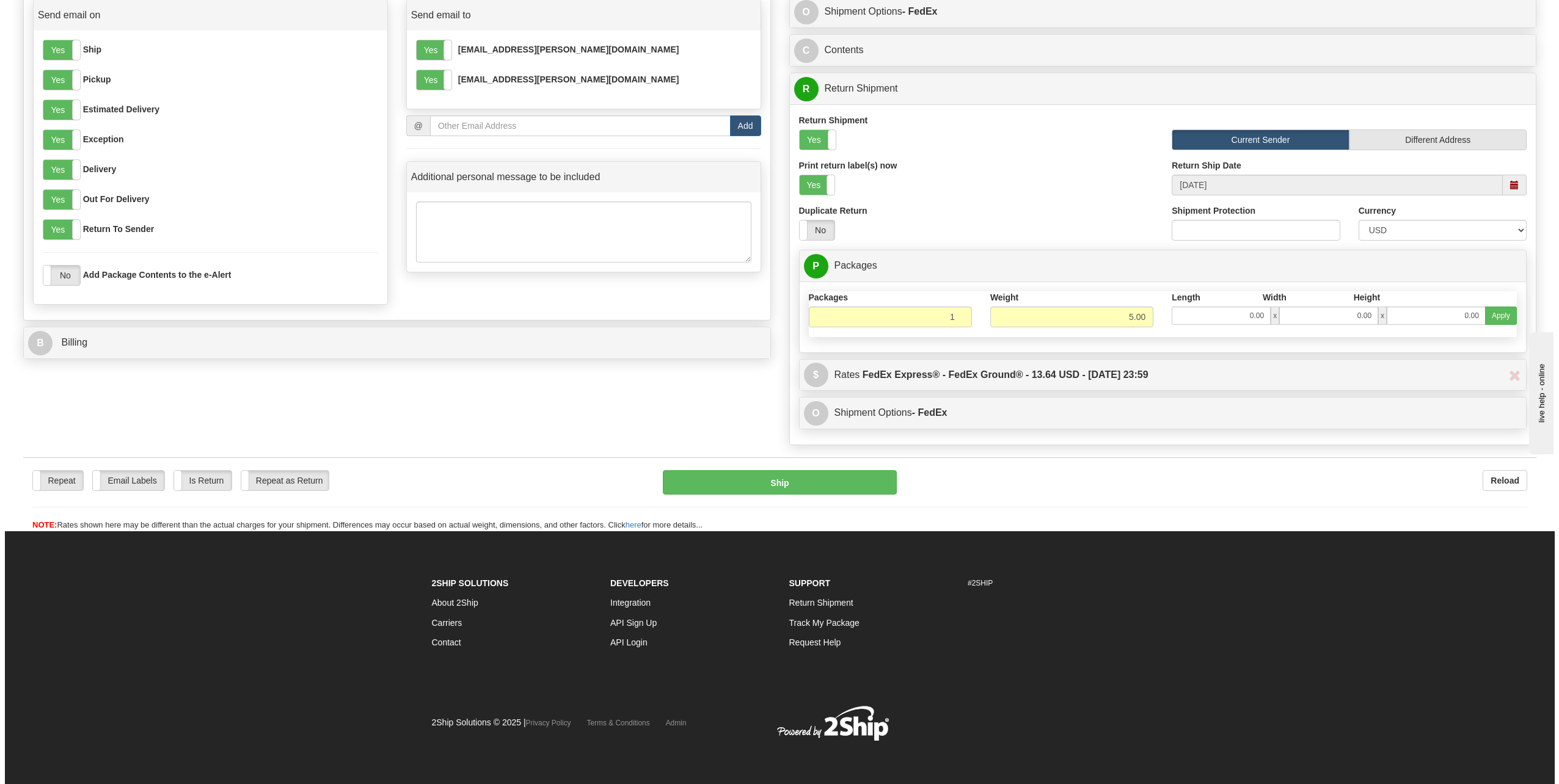
scroll to position [541, 0]
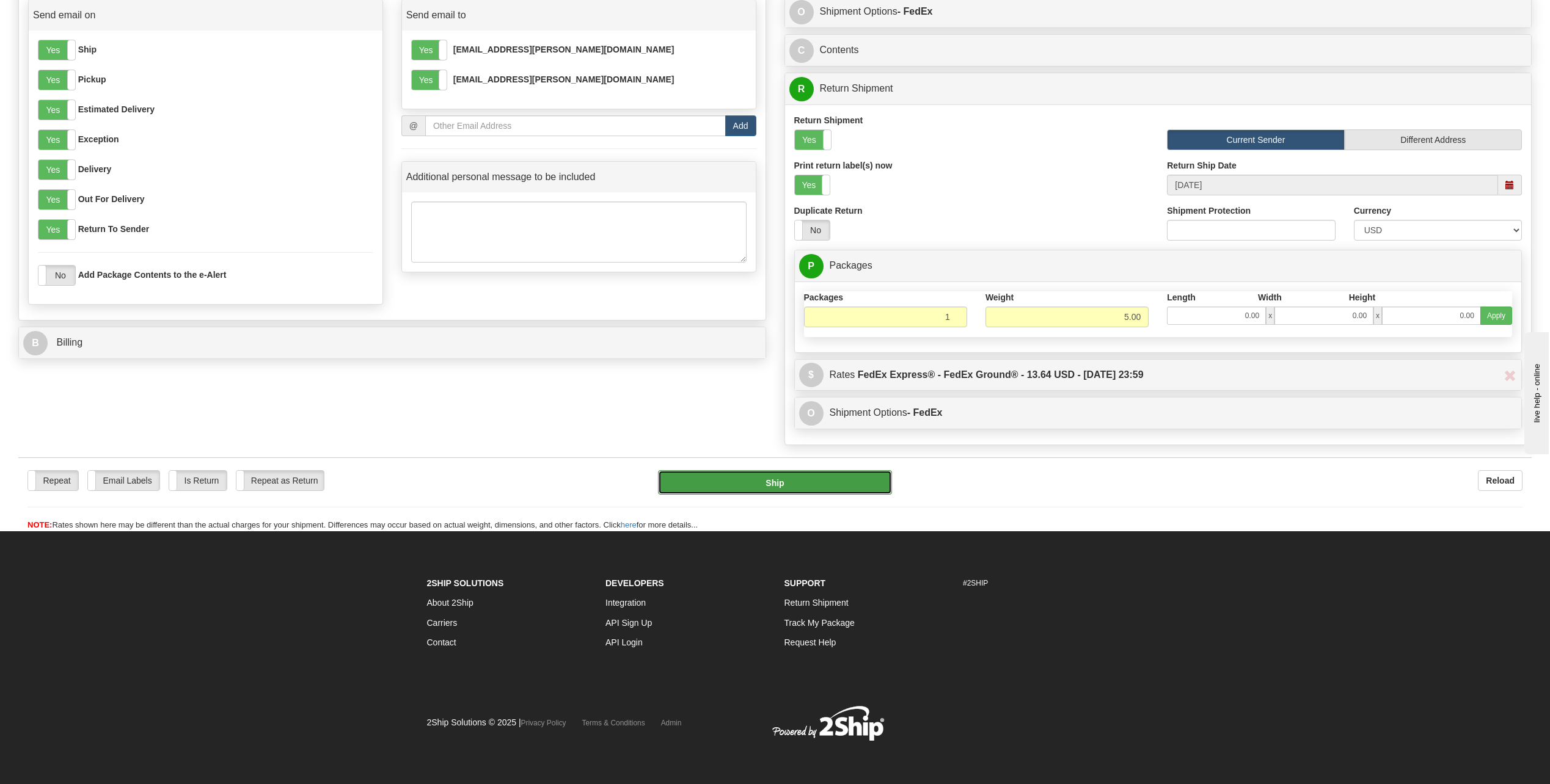
click at [846, 481] on button "Ship" at bounding box center [775, 482] width 234 height 25
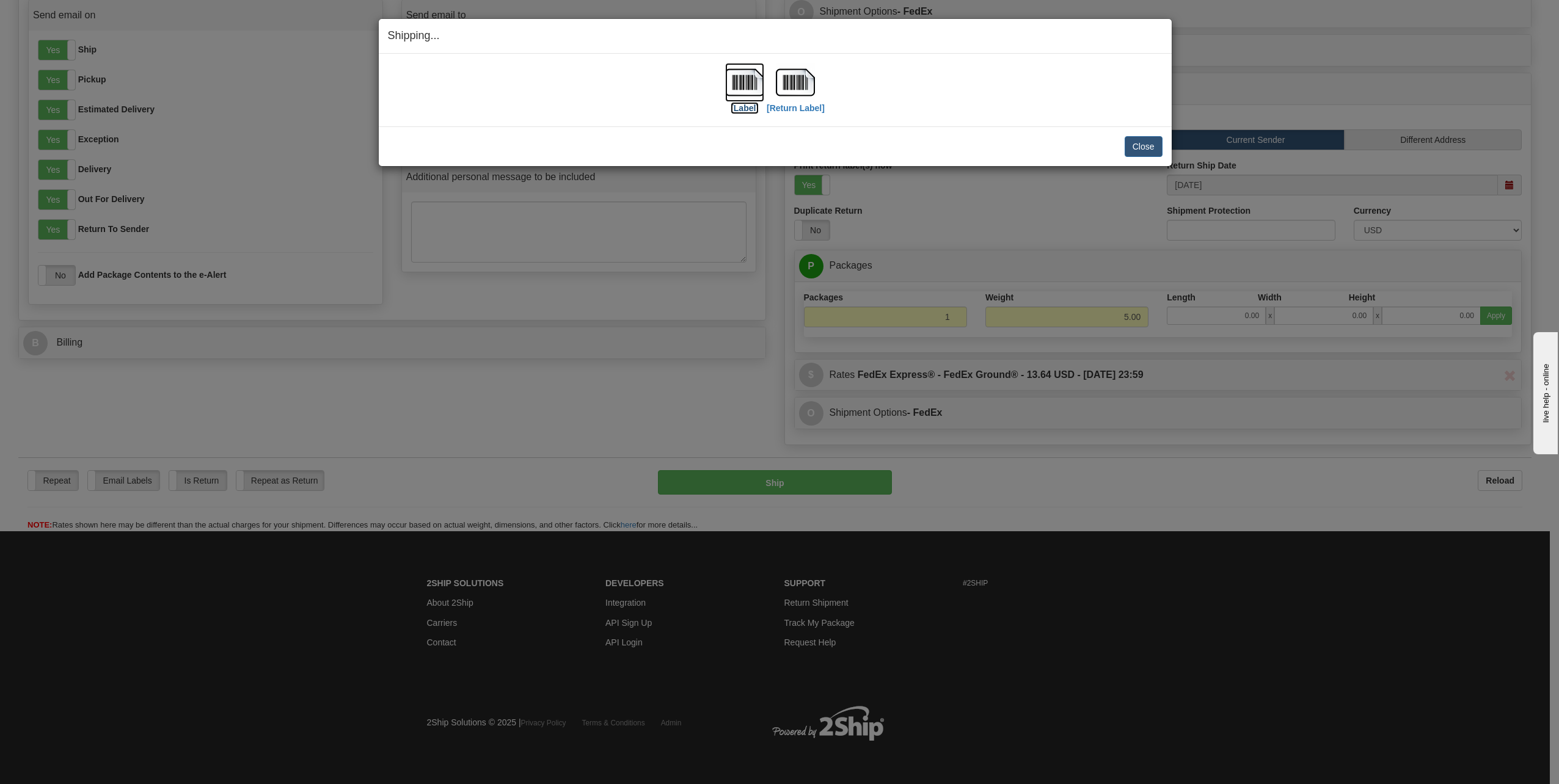
click at [743, 110] on label "[Label]" at bounding box center [745, 108] width 29 height 12
click at [792, 106] on label "[Return Label]" at bounding box center [795, 108] width 58 height 12
